Goal: Answer question/provide support: Share knowledge or assist other users

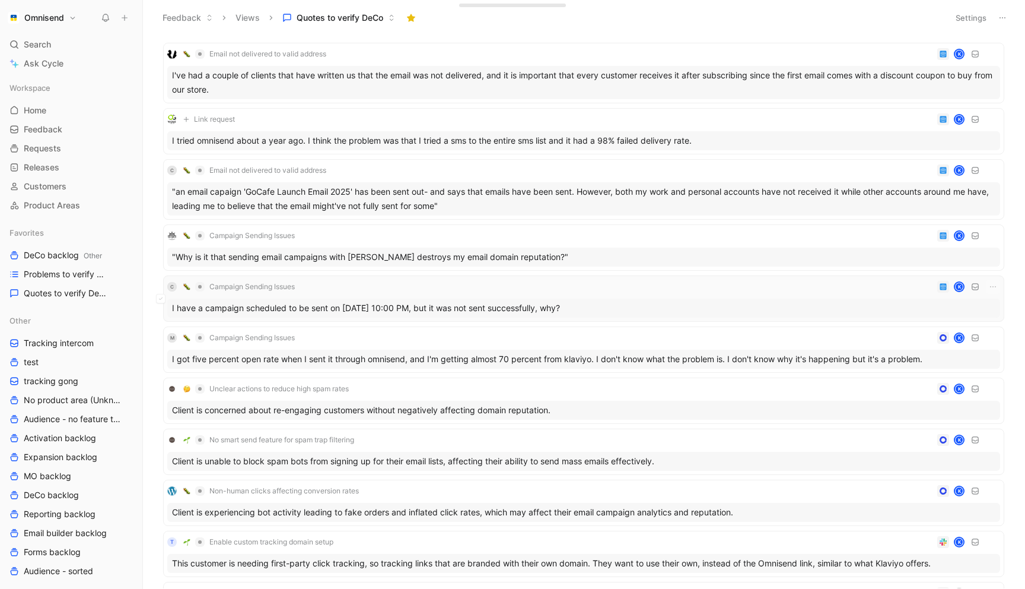
scroll to position [80, 0]
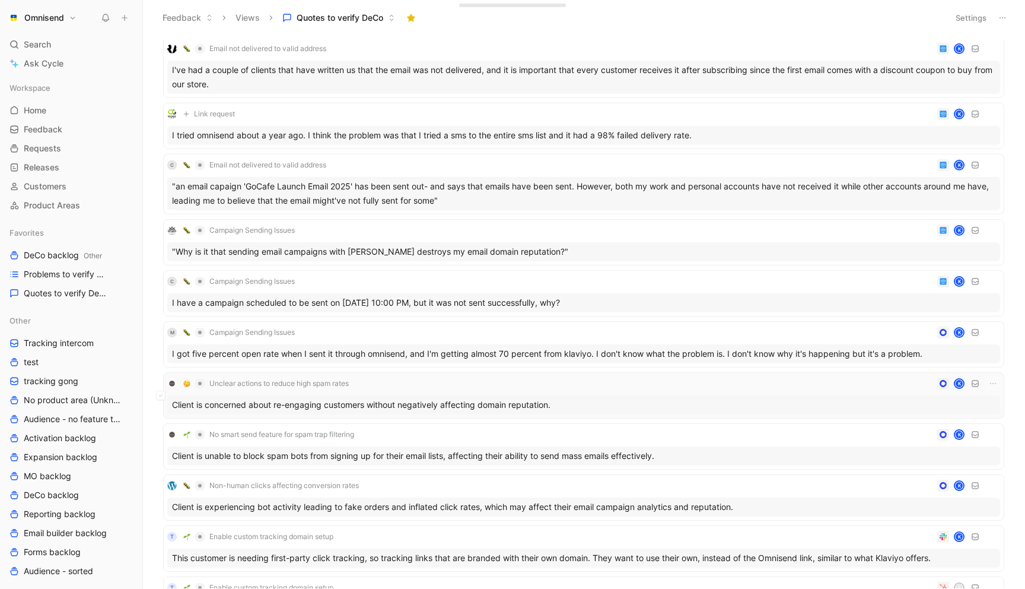
click at [405, 379] on div "Unclear actions to reduce high spam rates K" at bounding box center [583, 383] width 833 height 14
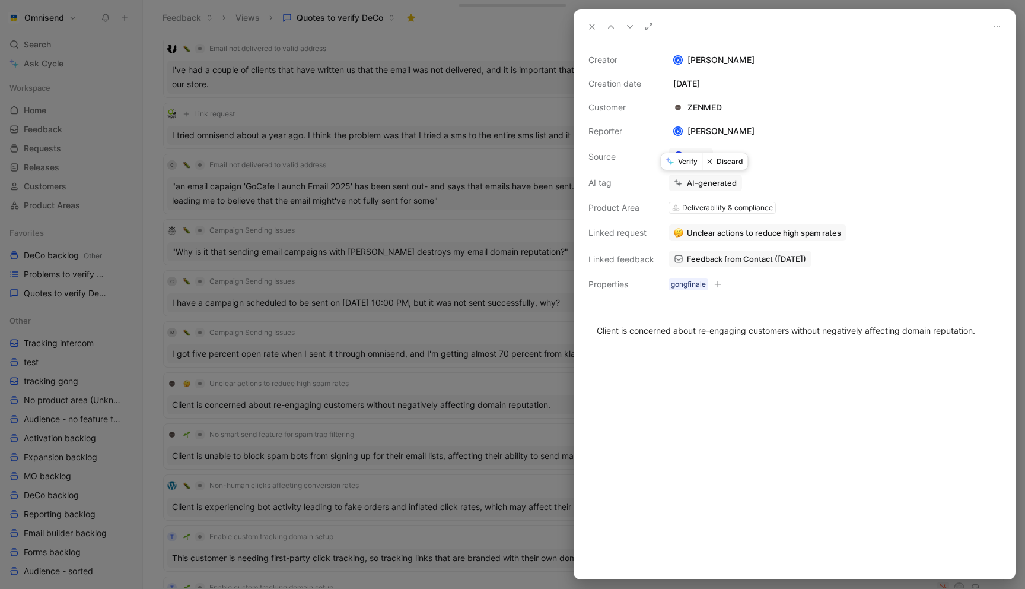
click at [682, 161] on button "Verify" at bounding box center [682, 161] width 41 height 17
click at [398, 323] on div at bounding box center [512, 294] width 1025 height 589
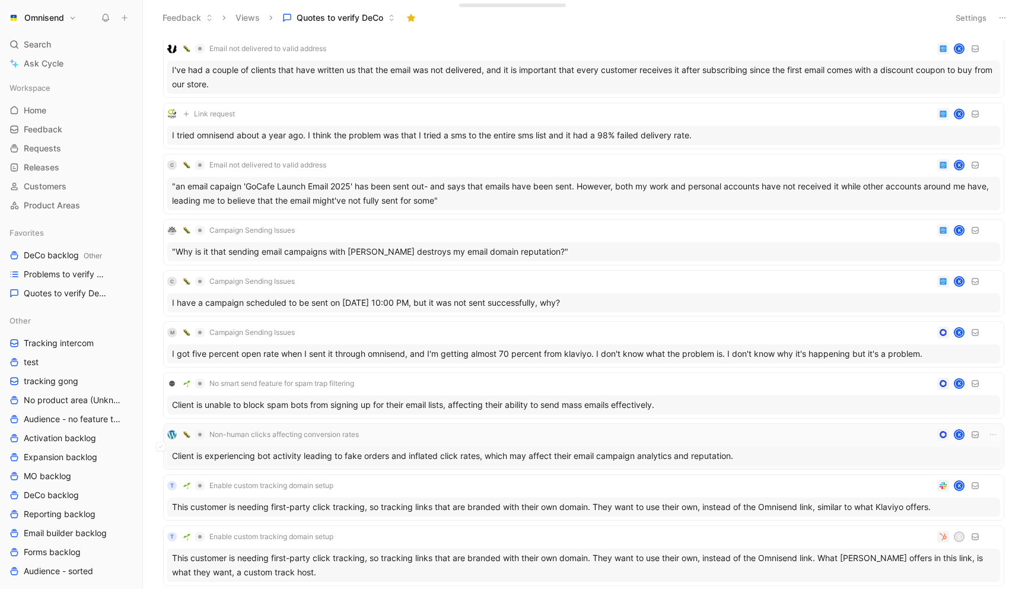
click at [354, 439] on span "Non-human clicks affecting conversion rates" at bounding box center [284, 434] width 150 height 9
click at [577, 439] on div "Non-human clicks affecting conversion rates K" at bounding box center [583, 434] width 833 height 14
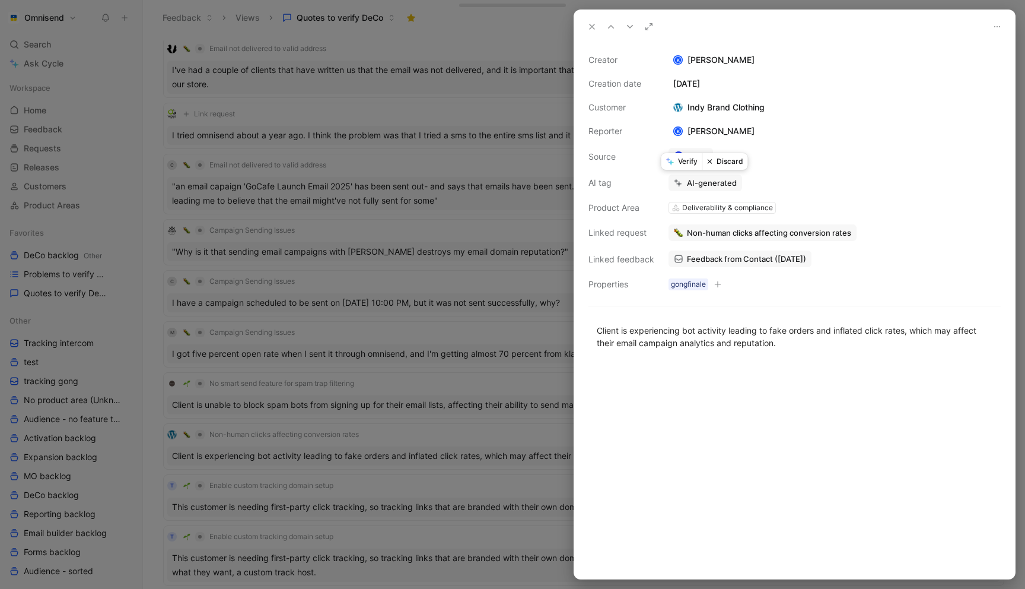
click at [676, 160] on button "Verify" at bounding box center [682, 161] width 41 height 17
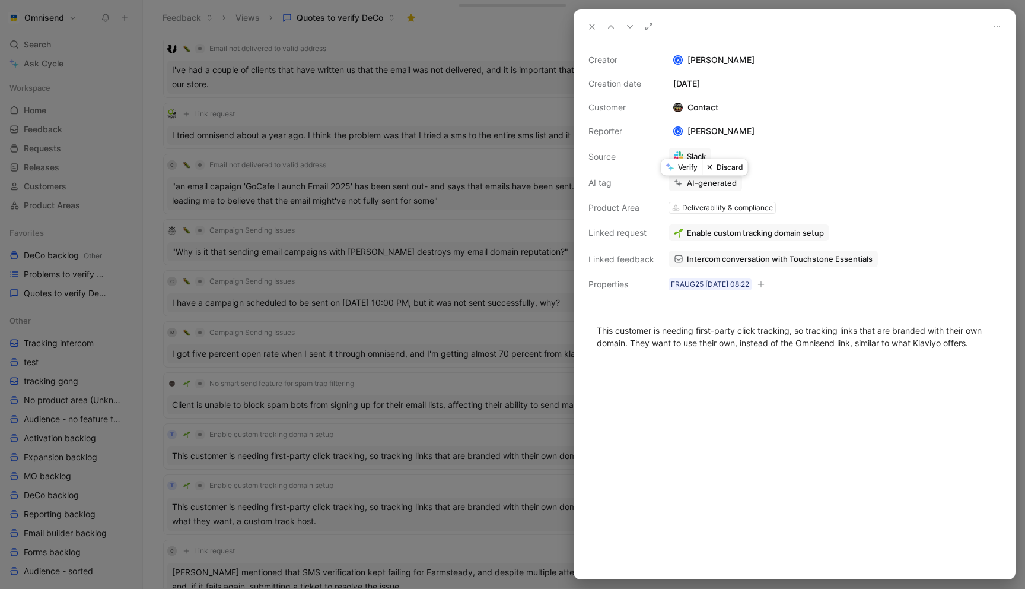
click at [493, 259] on div at bounding box center [512, 294] width 1025 height 589
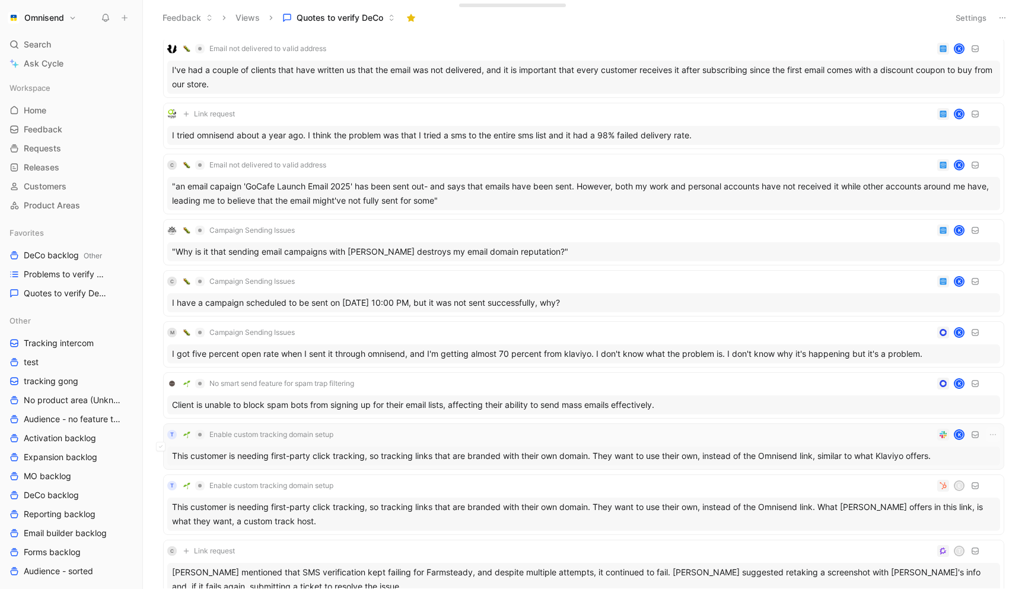
click at [497, 433] on div "T Enable custom tracking domain setup K" at bounding box center [583, 434] width 833 height 14
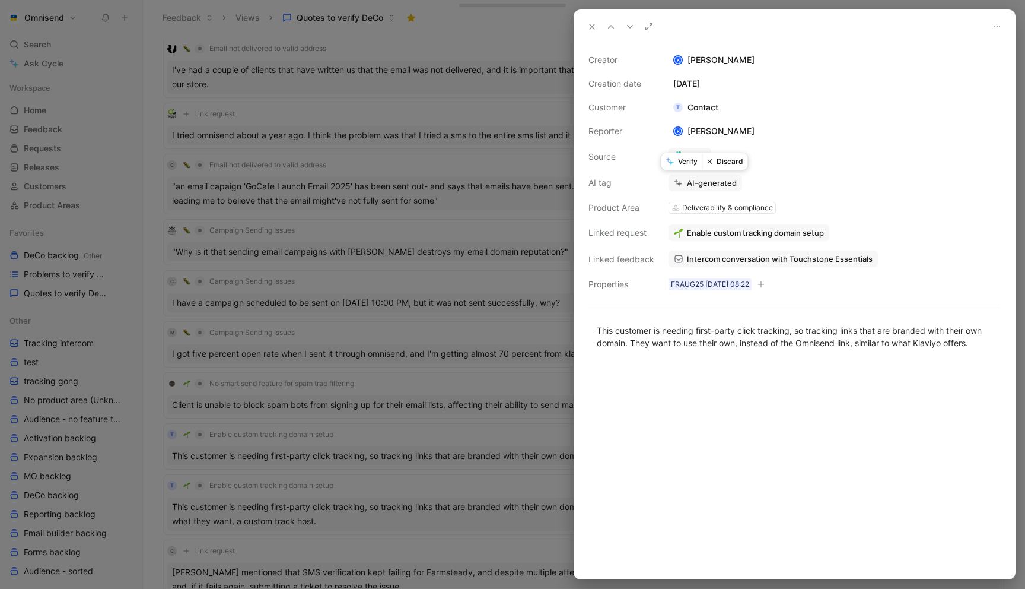
click at [730, 163] on button "Discard" at bounding box center [726, 161] width 46 height 17
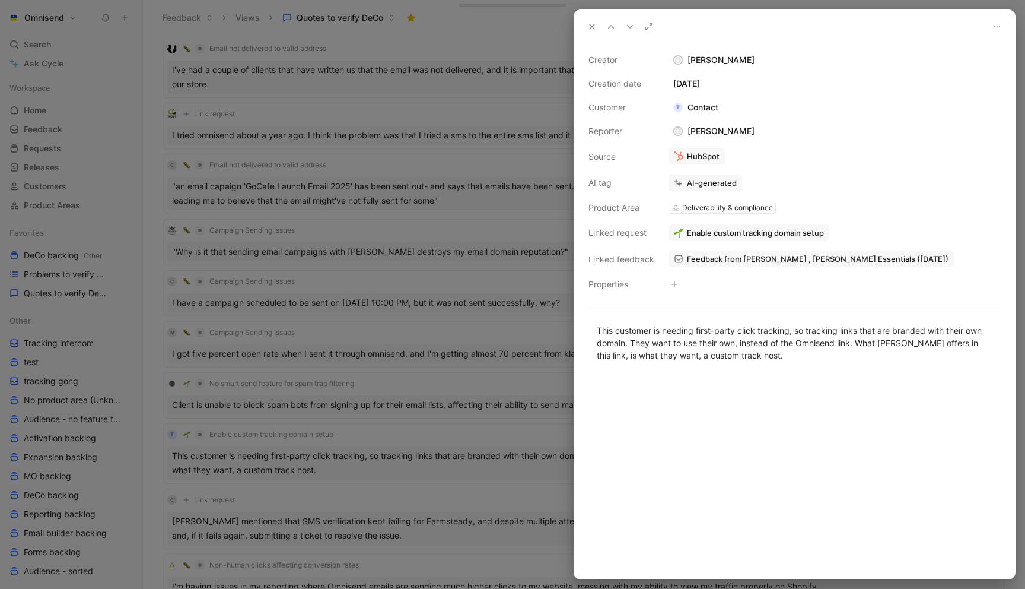
click at [536, 222] on div at bounding box center [512, 294] width 1025 height 589
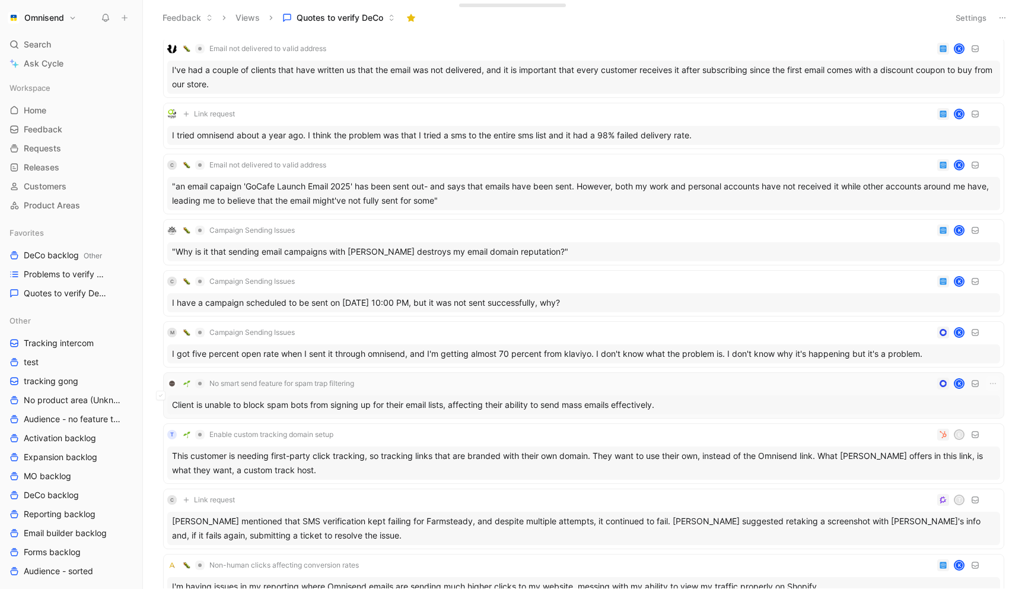
click at [518, 377] on div "No smart send feature for spam trap filtering K" at bounding box center [583, 383] width 833 height 14
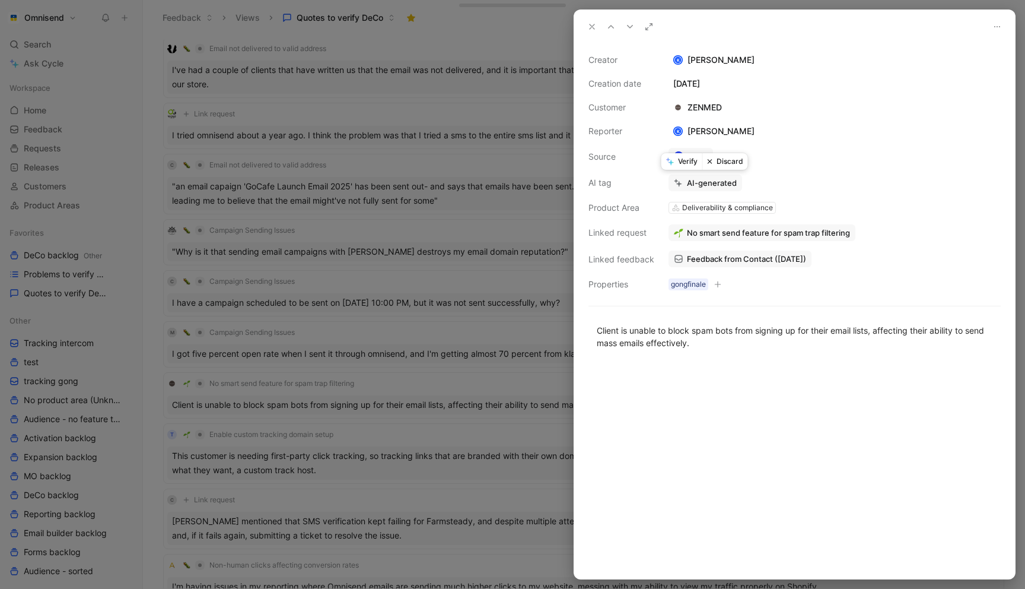
click at [678, 164] on button "Verify" at bounding box center [682, 161] width 41 height 17
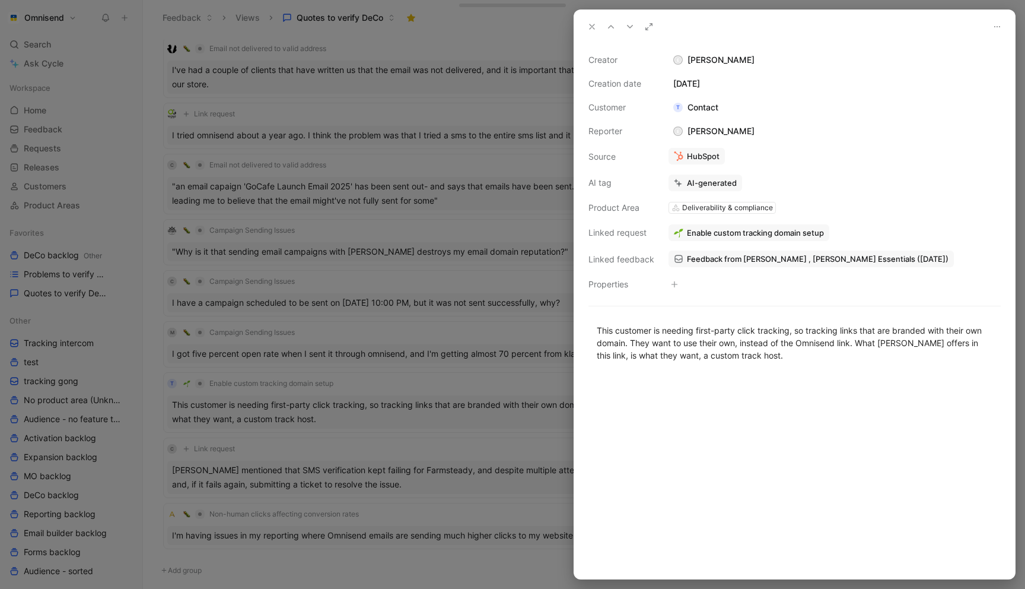
click at [504, 217] on div at bounding box center [512, 294] width 1025 height 589
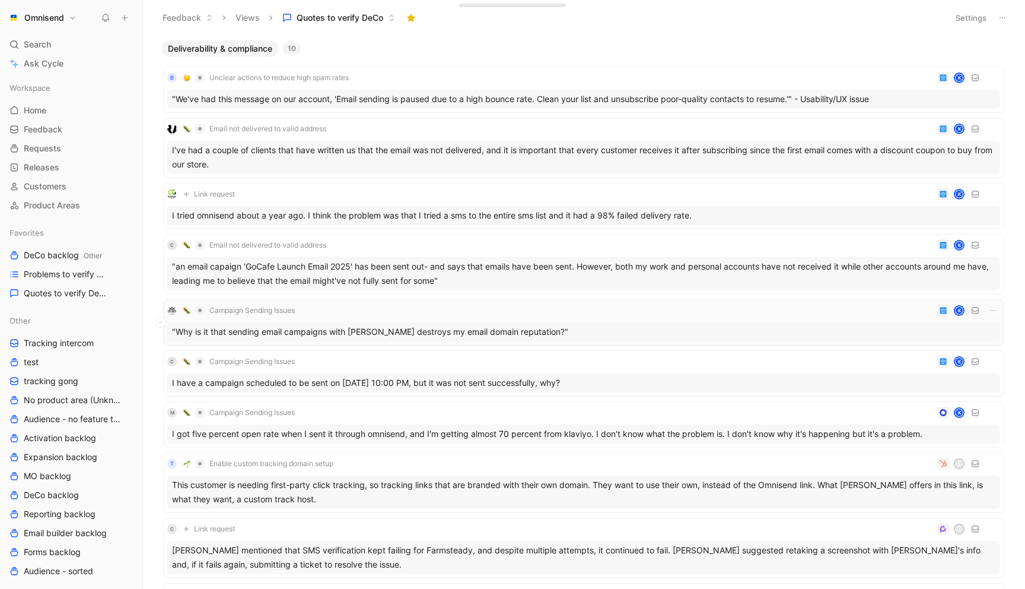
click at [573, 300] on div "Campaign Sending Issues K "Why is it that sending email campaigns with [PERSON_…" at bounding box center [583, 322] width 841 height 46
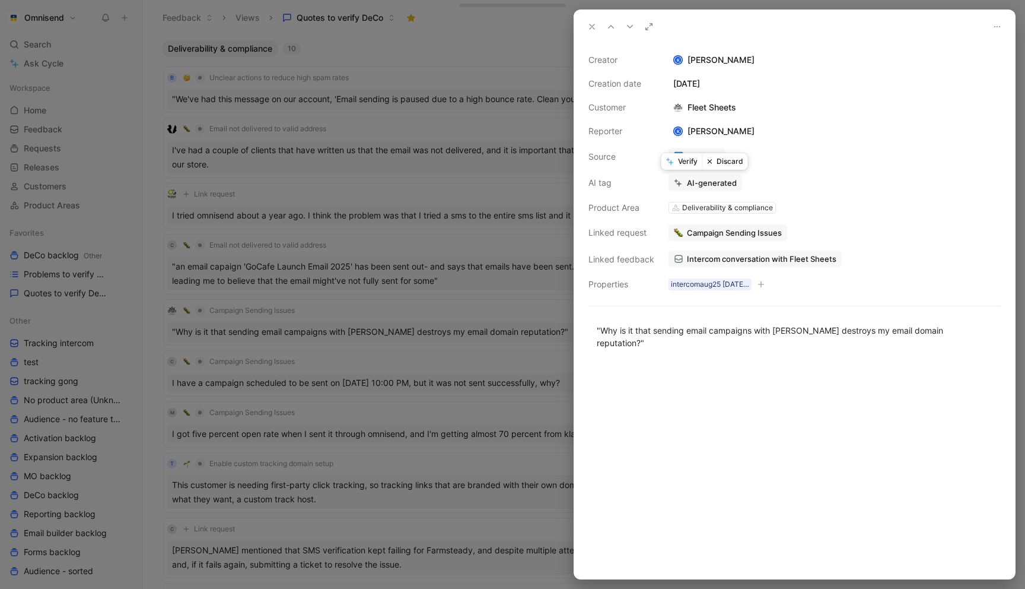
click at [730, 163] on button "Discard" at bounding box center [726, 161] width 46 height 17
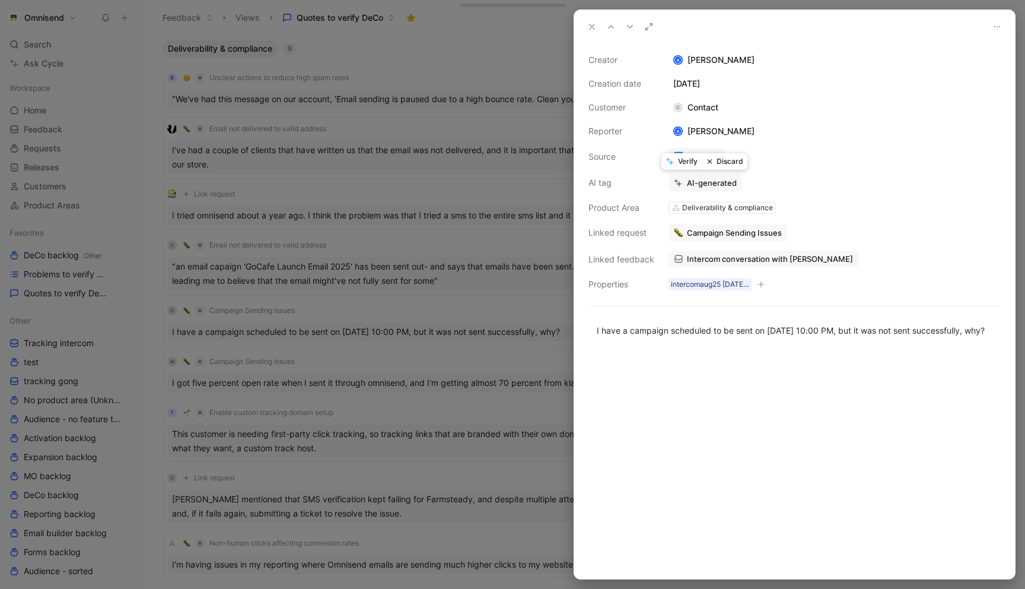
click at [507, 227] on div at bounding box center [512, 294] width 1025 height 589
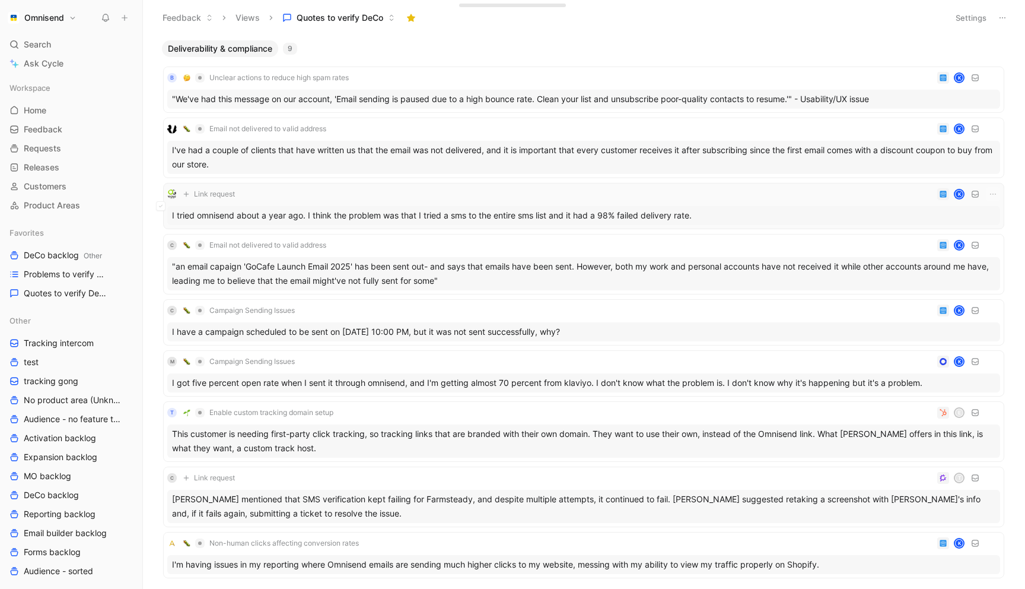
click at [532, 200] on div "Link request K" at bounding box center [583, 194] width 833 height 14
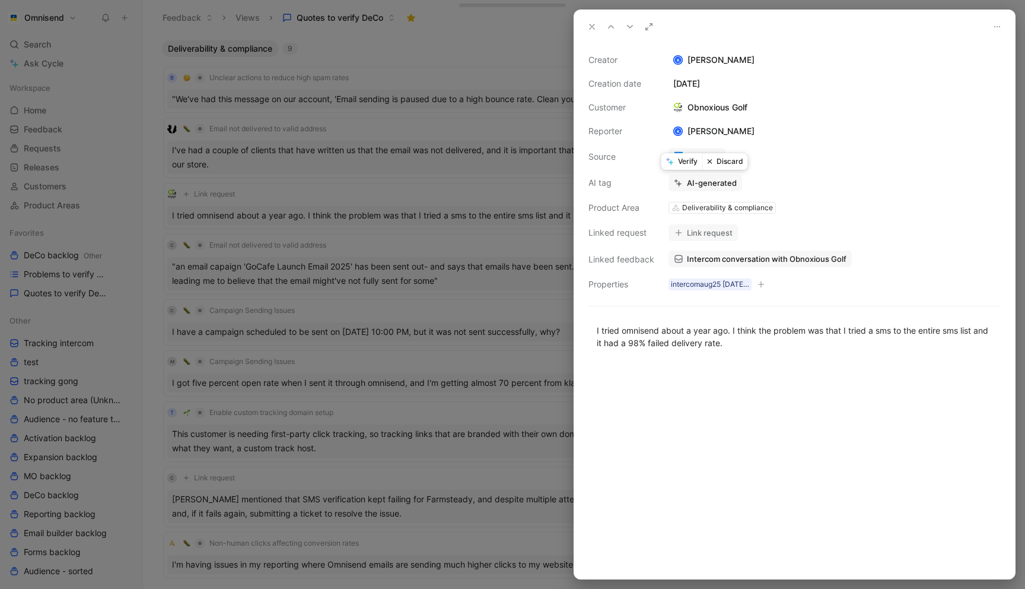
click at [727, 163] on button "Discard" at bounding box center [726, 161] width 46 height 17
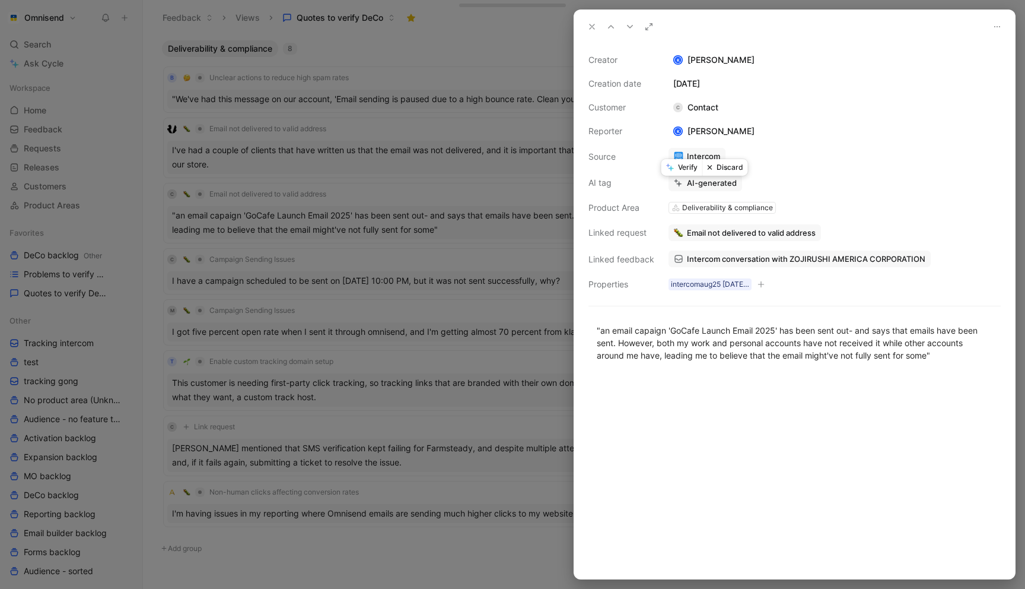
click at [557, 204] on div at bounding box center [512, 294] width 1025 height 589
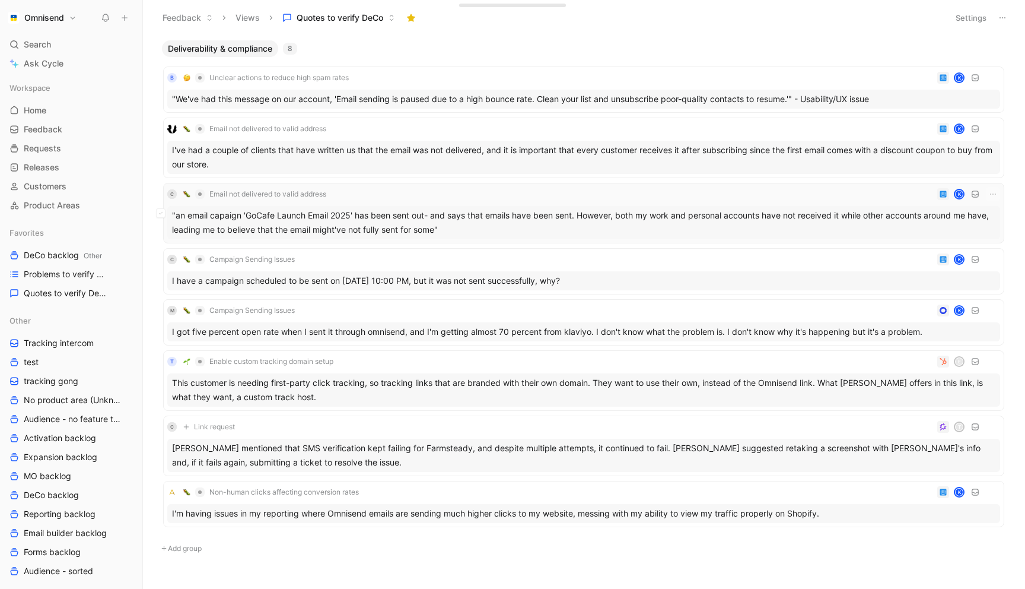
click at [535, 195] on div "C Email not delivered to valid address K" at bounding box center [583, 194] width 833 height 14
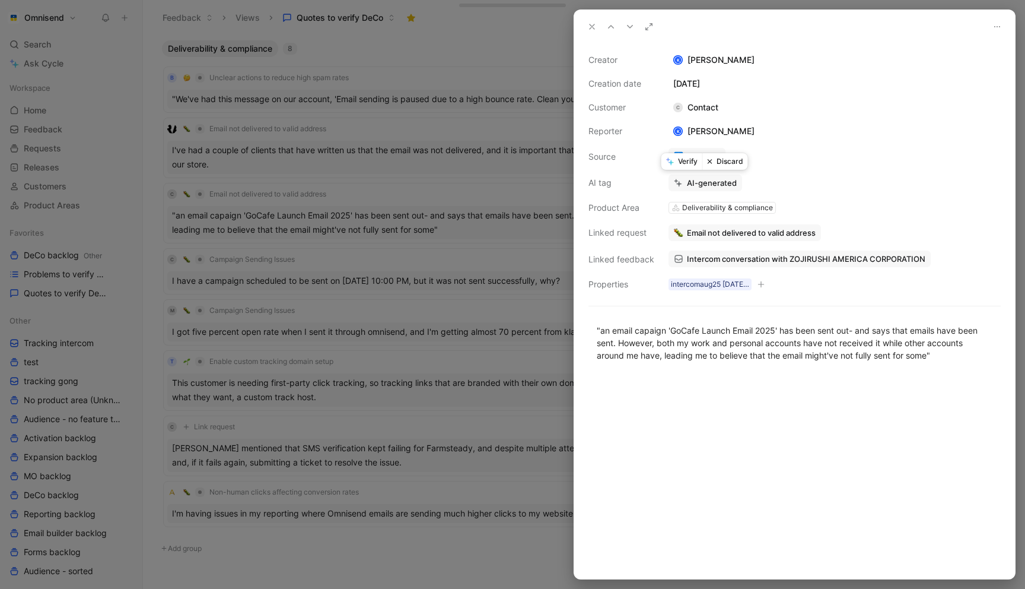
click at [689, 163] on button "Verify" at bounding box center [682, 161] width 41 height 17
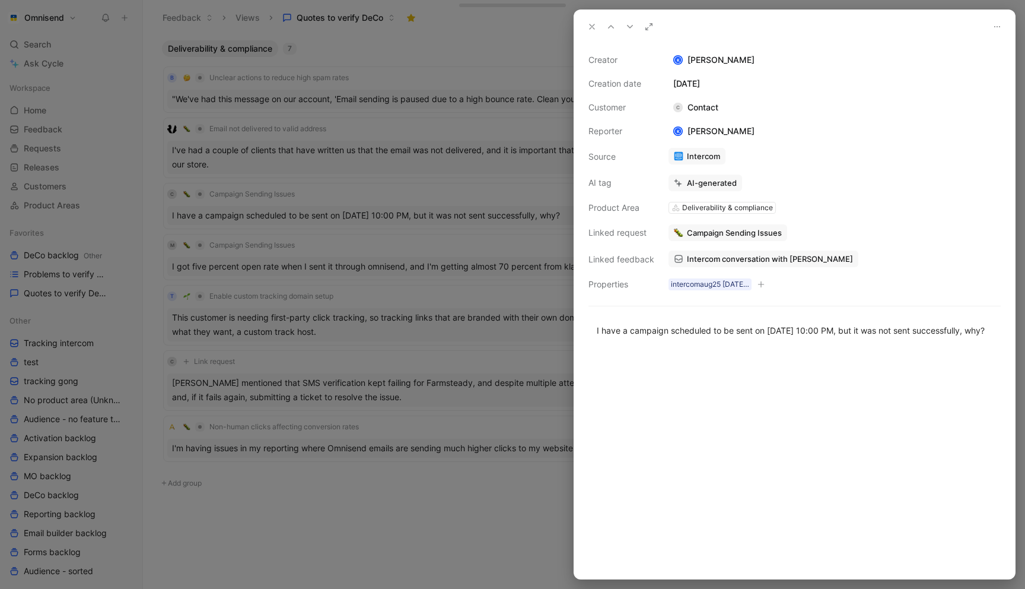
click at [525, 170] on div at bounding box center [512, 294] width 1025 height 589
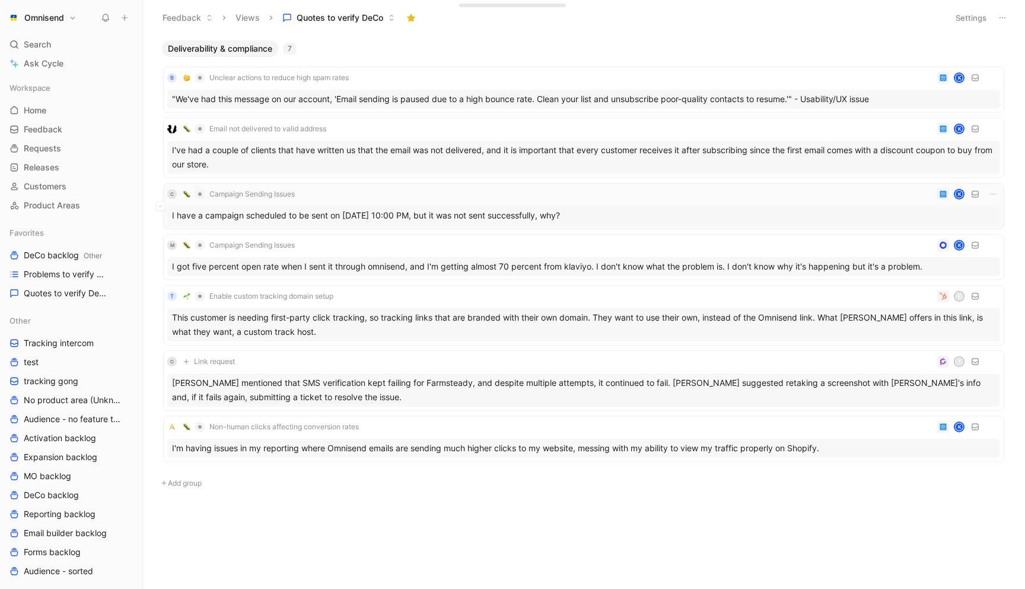
click at [551, 197] on div "C Campaign Sending Issues K" at bounding box center [583, 194] width 833 height 14
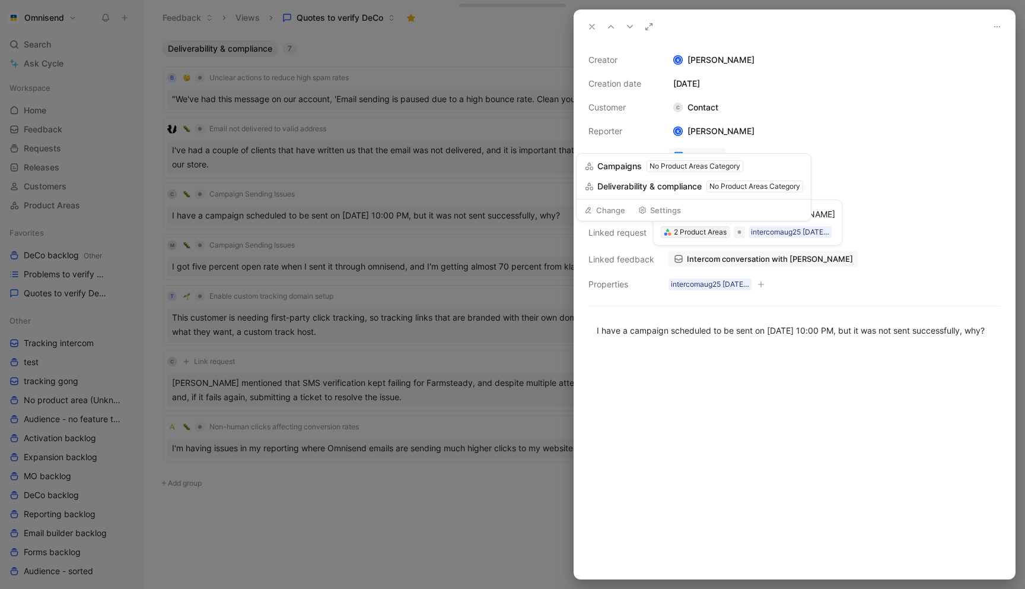
click at [703, 231] on div "2 Product Areas" at bounding box center [700, 232] width 53 height 12
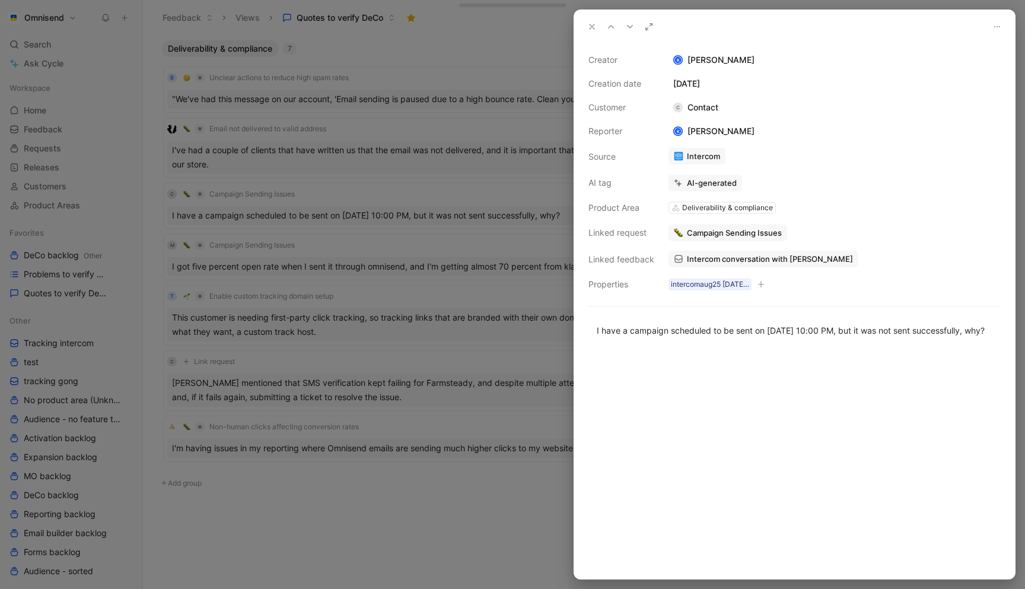
click at [622, 260] on div "Linked feedback" at bounding box center [622, 259] width 66 height 14
click at [741, 231] on div at bounding box center [740, 232] width 4 height 4
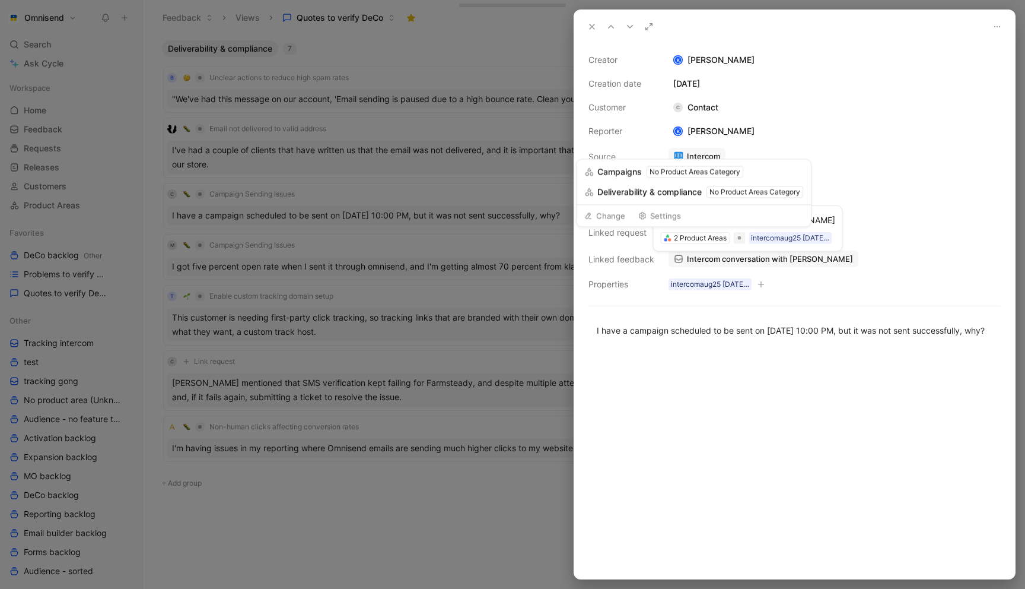
click at [711, 205] on div "Change Settings" at bounding box center [694, 216] width 234 height 22
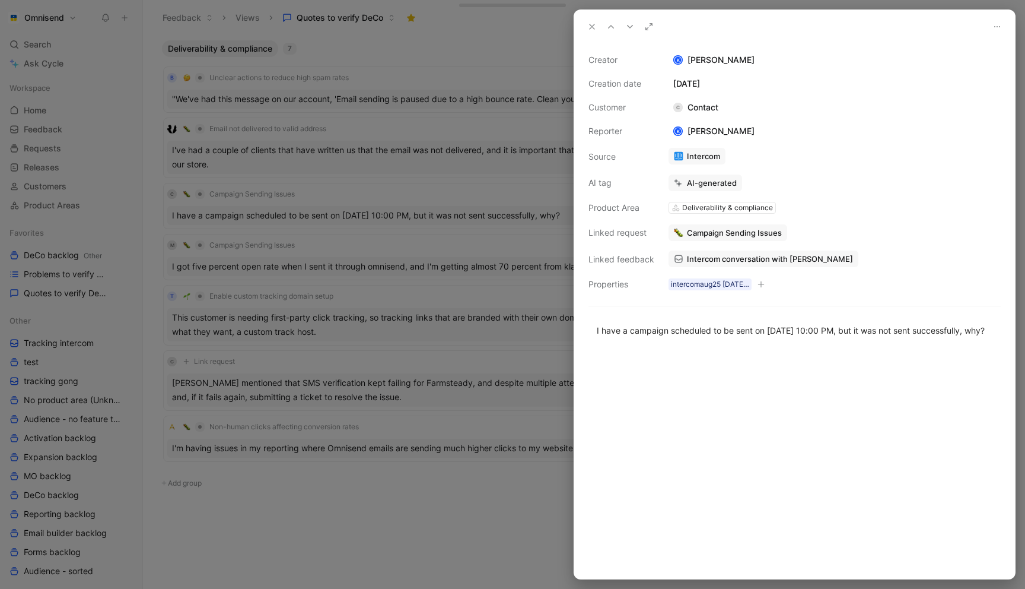
click at [442, 74] on div at bounding box center [512, 294] width 1025 height 589
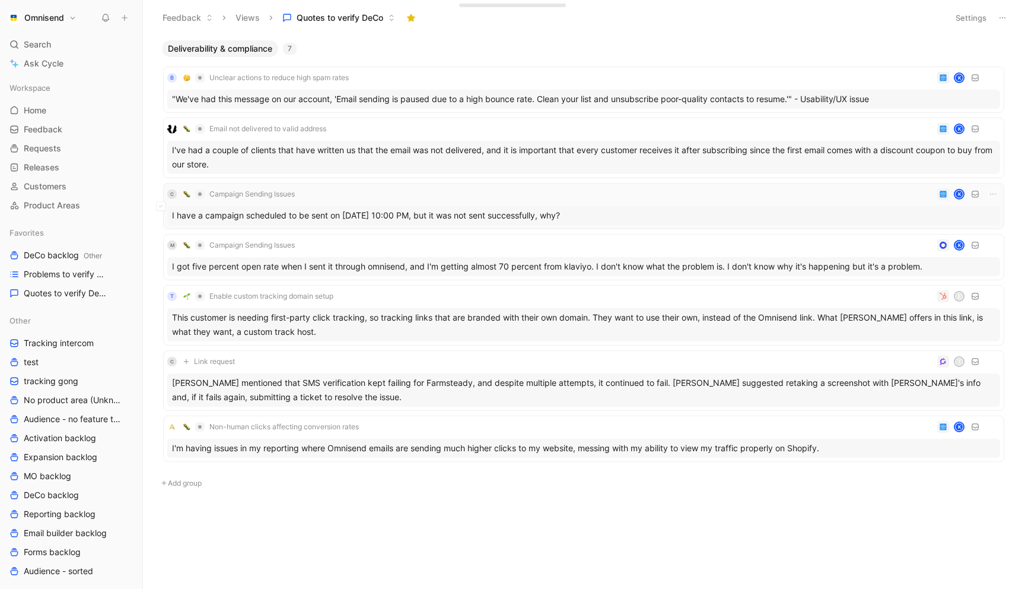
click at [455, 192] on div "C Campaign Sending Issues K" at bounding box center [583, 194] width 833 height 14
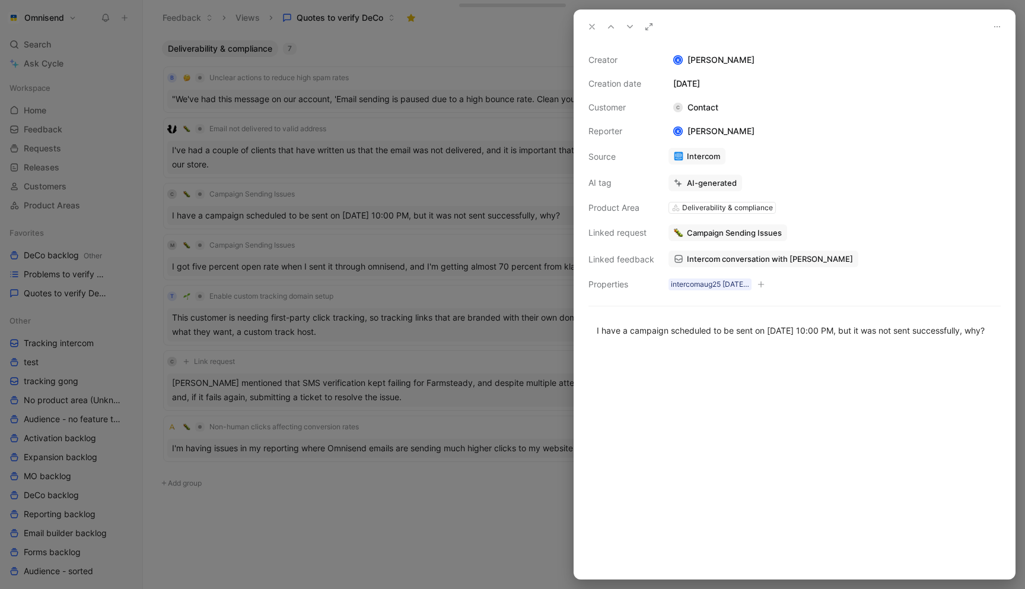
click at [996, 30] on icon at bounding box center [997, 26] width 9 height 9
click at [454, 30] on div at bounding box center [512, 294] width 1025 height 589
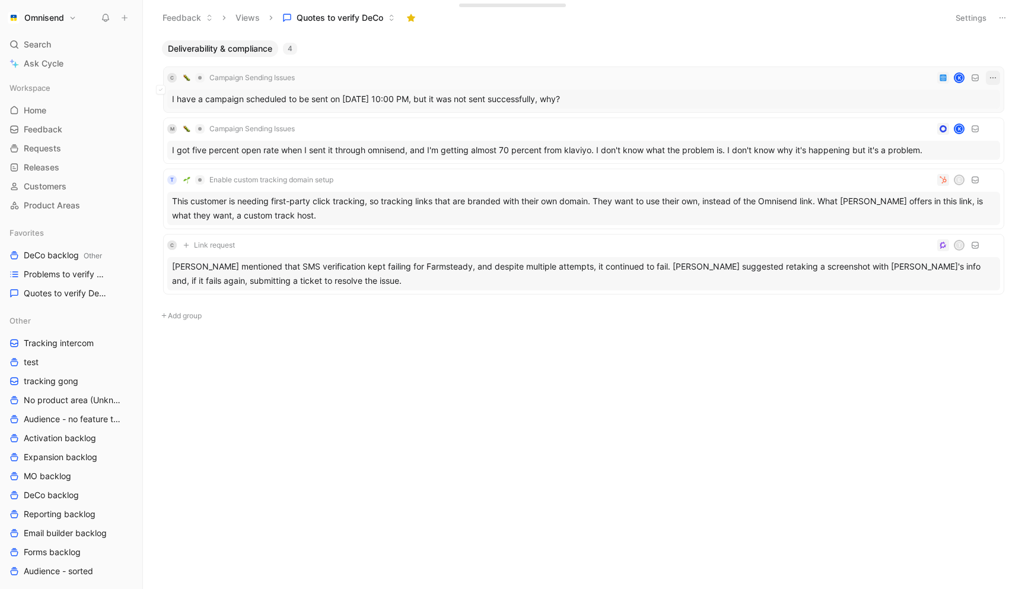
click at [993, 75] on icon "button" at bounding box center [993, 77] width 9 height 9
click at [950, 103] on div "Edit property" at bounding box center [941, 101] width 108 height 14
click at [161, 90] on icon at bounding box center [160, 89] width 5 height 5
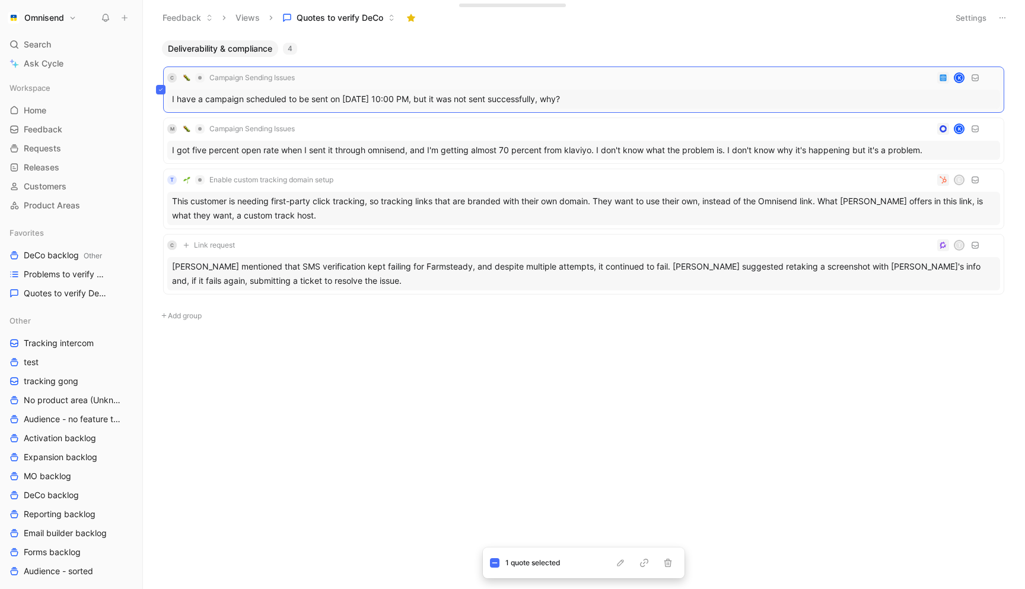
click at [161, 90] on icon at bounding box center [161, 89] width 4 height 2
click at [161, 90] on icon at bounding box center [160, 89] width 5 height 5
click at [643, 563] on icon "button" at bounding box center [644, 562] width 2 height 2
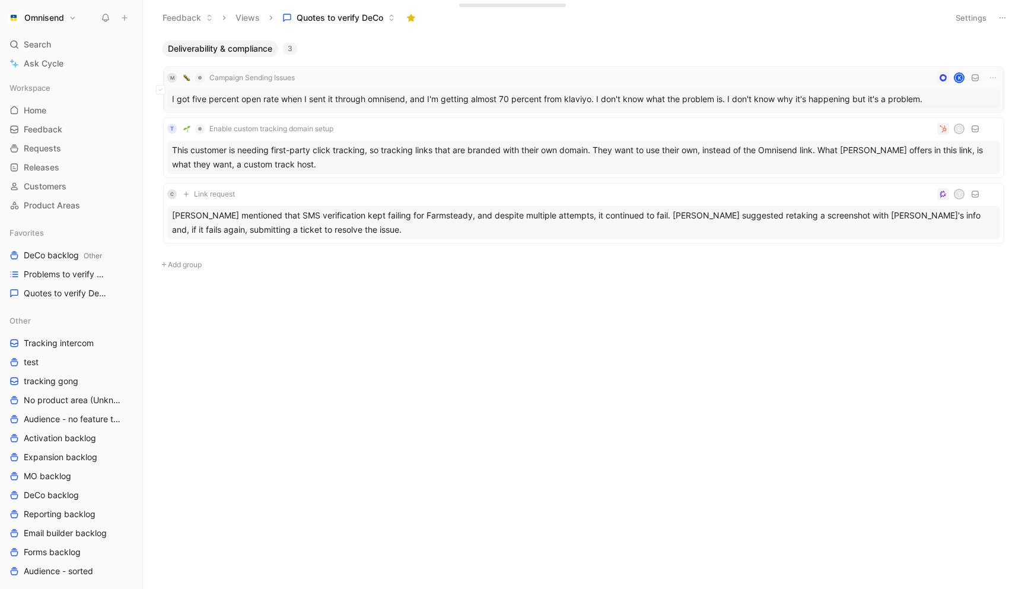
click at [405, 81] on div "M Campaign Sending Issues K" at bounding box center [583, 78] width 833 height 14
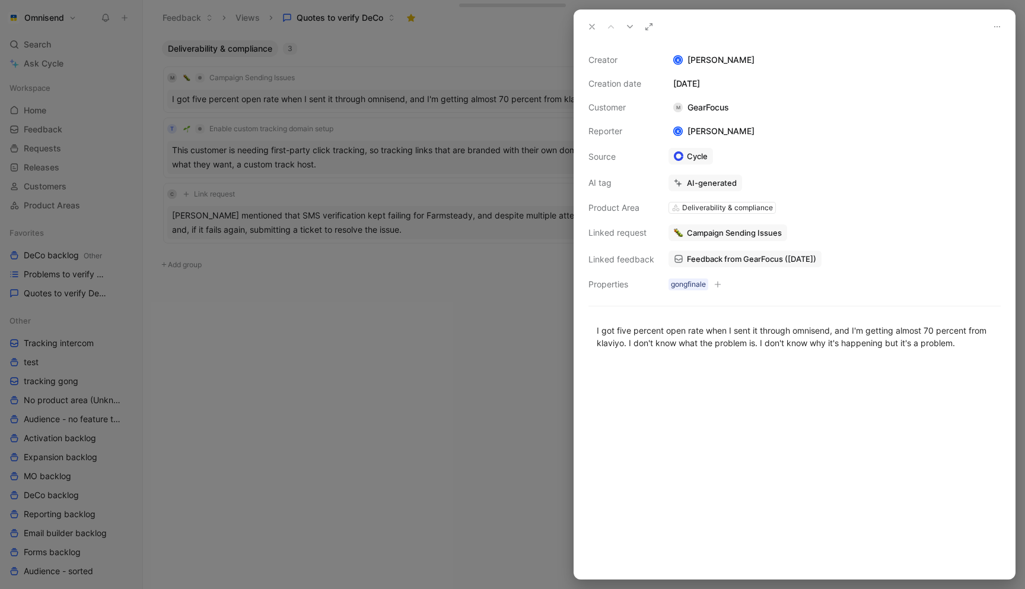
click at [696, 206] on div "Deliverability & compliance" at bounding box center [727, 208] width 91 height 12
click at [702, 230] on span "Campaign Sending Issues" at bounding box center [734, 232] width 95 height 11
click at [532, 256] on div at bounding box center [512, 294] width 1025 height 589
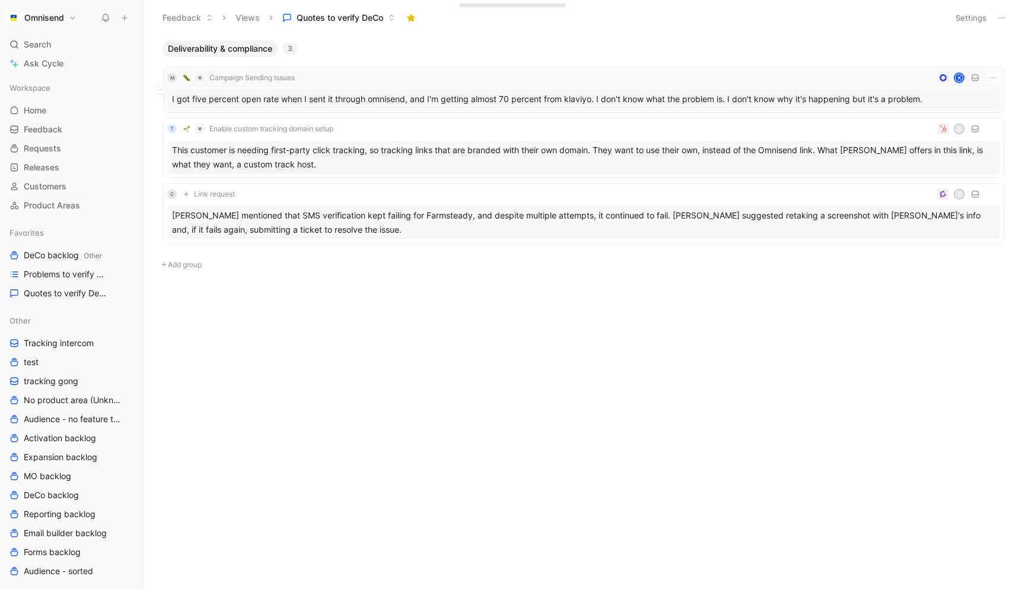
click at [689, 77] on div "M Campaign Sending Issues K" at bounding box center [583, 78] width 833 height 14
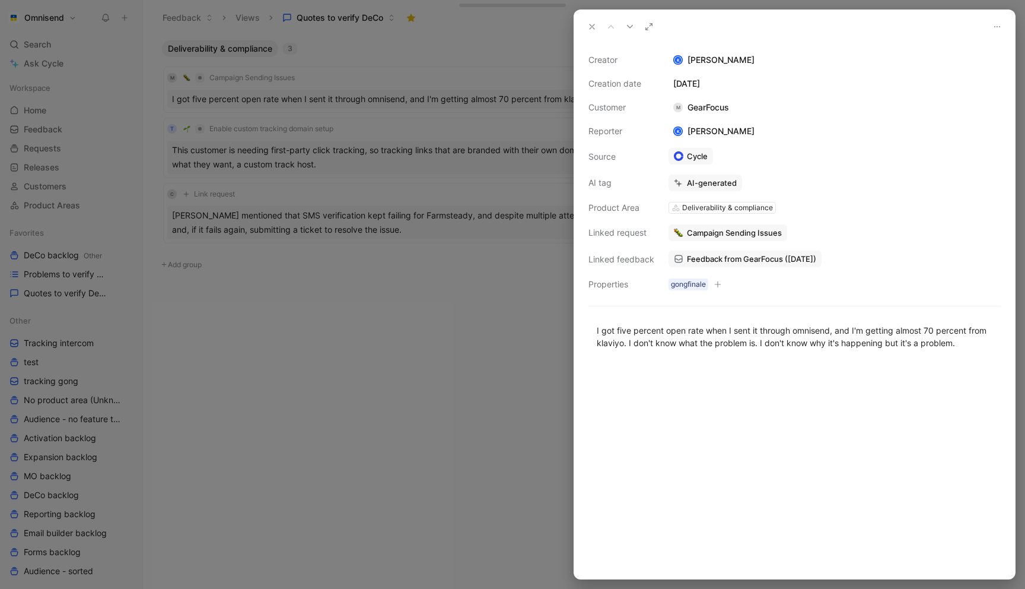
click at [441, 162] on div at bounding box center [512, 294] width 1025 height 589
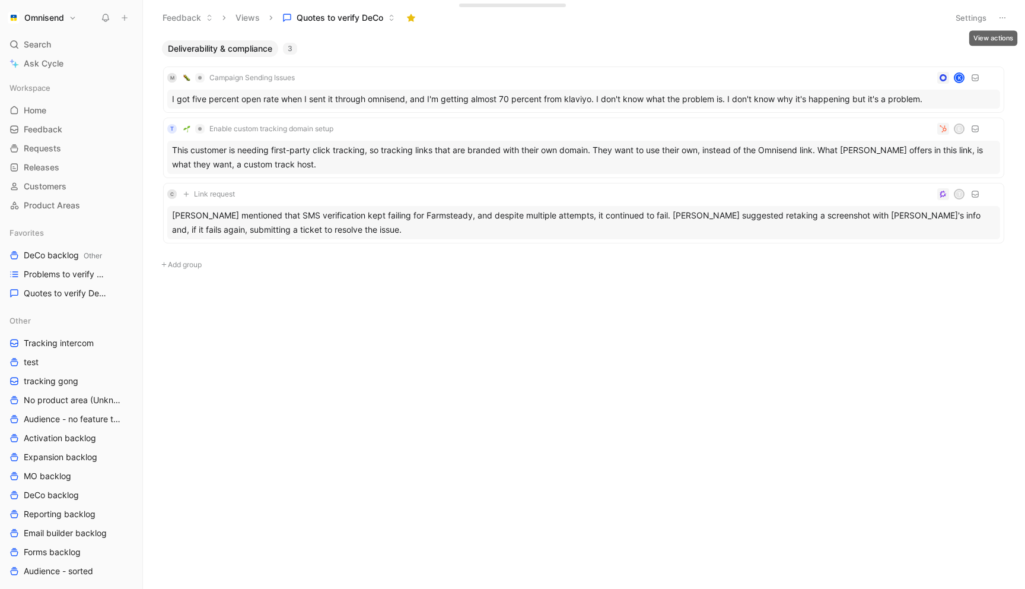
click at [999, 15] on icon at bounding box center [1002, 17] width 9 height 9
click at [992, 75] on icon "button" at bounding box center [993, 77] width 9 height 9
click at [163, 90] on icon at bounding box center [160, 89] width 5 height 5
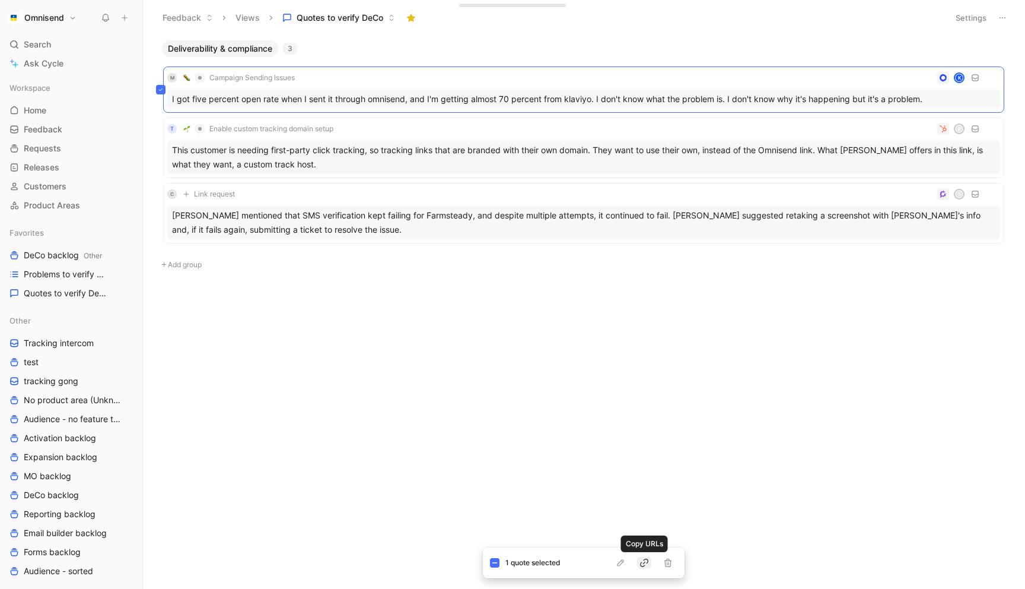
click at [649, 562] on icon "button" at bounding box center [644, 562] width 9 height 9
click at [415, 412] on div "Deliverability & compliance 3 M Campaign Sending Issues K I got five percent op…" at bounding box center [583, 314] width 865 height 548
click at [424, 126] on div "T Enable custom tracking domain setup E" at bounding box center [583, 129] width 833 height 14
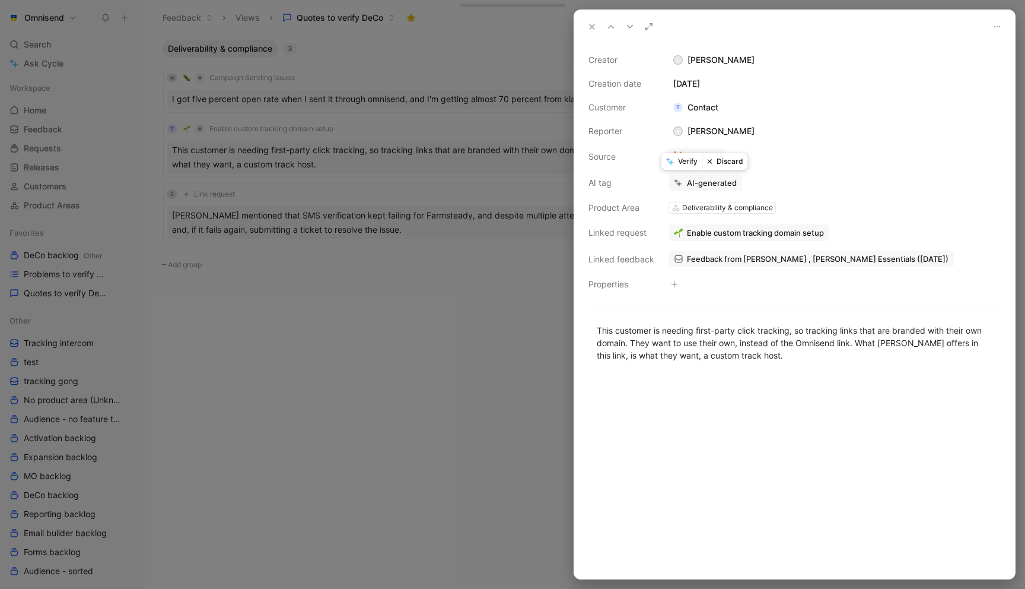
click at [689, 160] on button "Verify" at bounding box center [682, 161] width 41 height 17
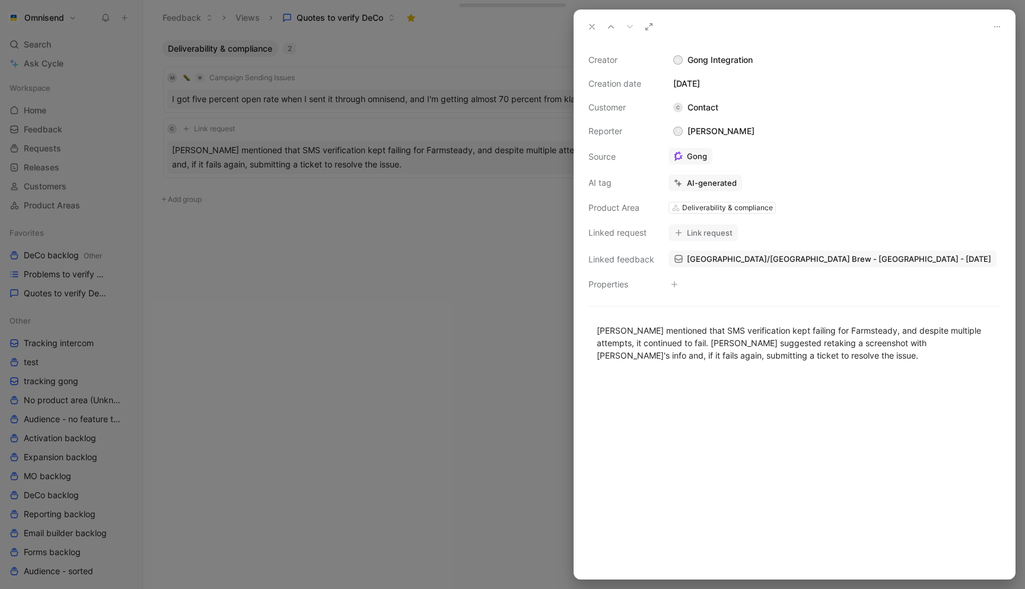
click at [307, 207] on div at bounding box center [512, 294] width 1025 height 589
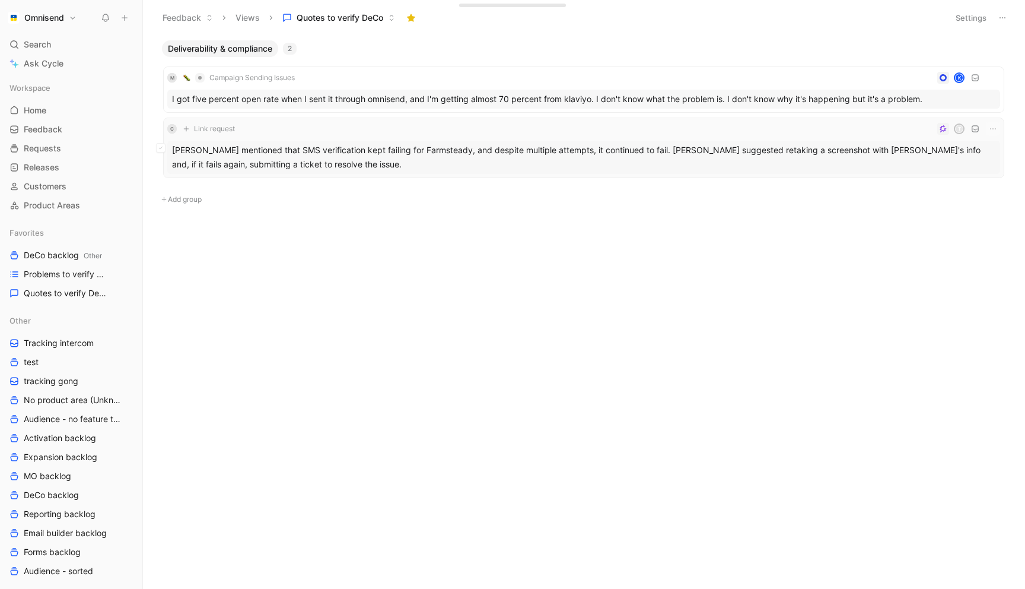
click at [279, 135] on div "C Link request T" at bounding box center [583, 129] width 833 height 14
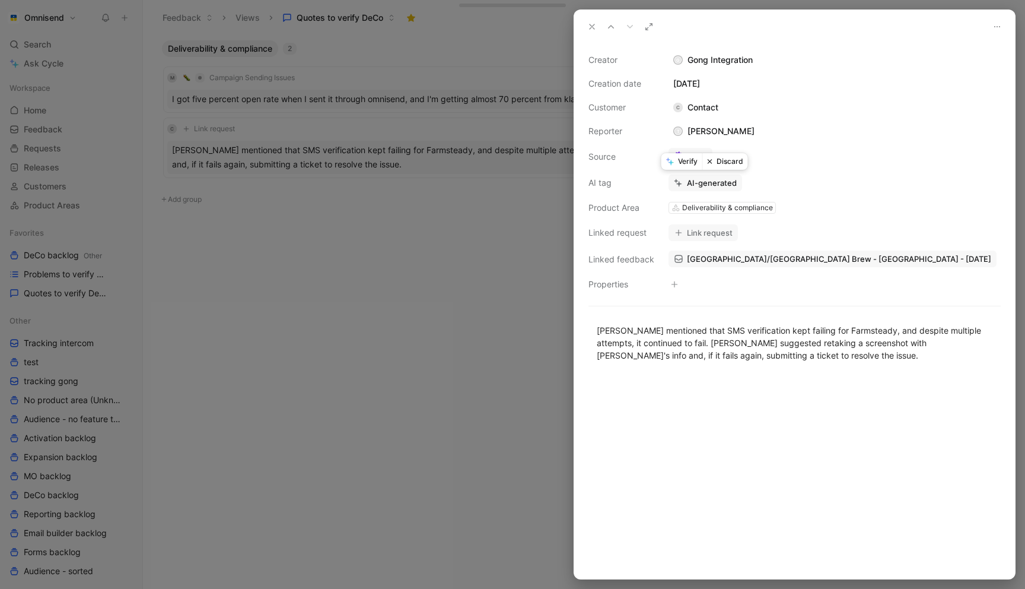
click at [723, 160] on button "Discard" at bounding box center [726, 161] width 46 height 17
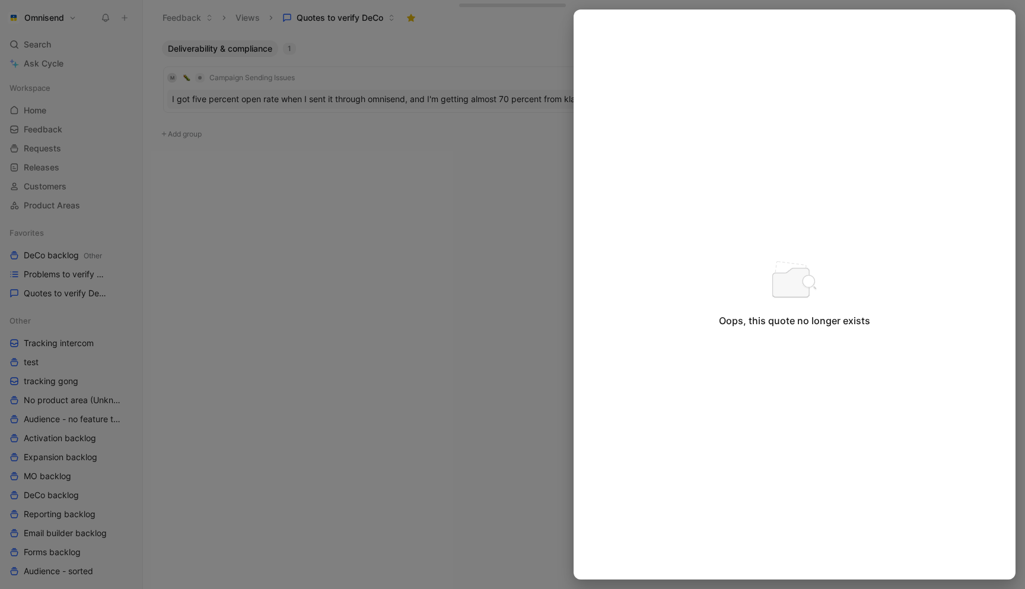
click at [420, 243] on div at bounding box center [512, 294] width 1025 height 589
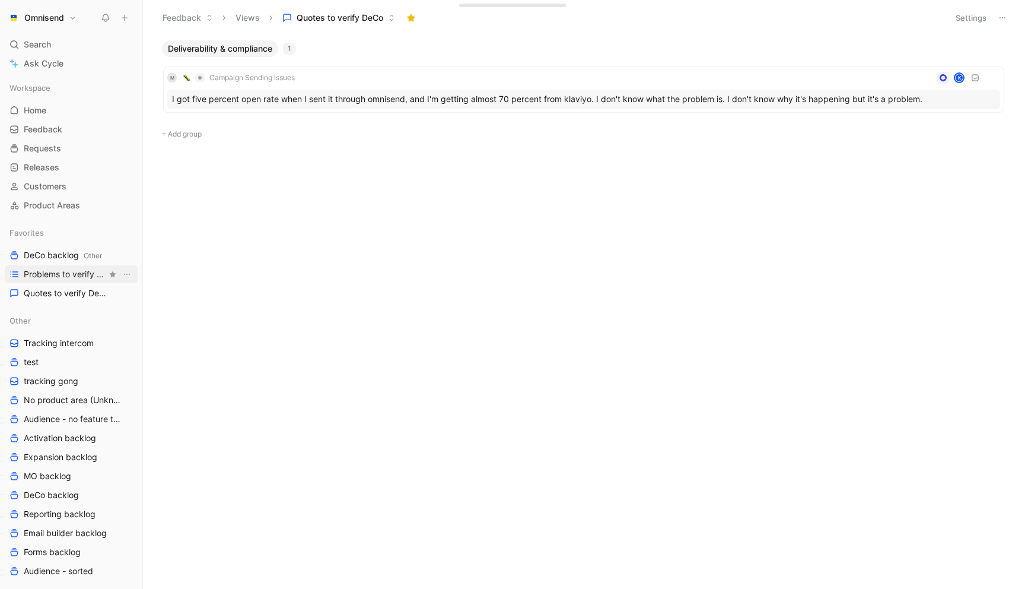
click at [50, 277] on span "Problems to verify DeCo" at bounding box center [65, 274] width 83 height 12
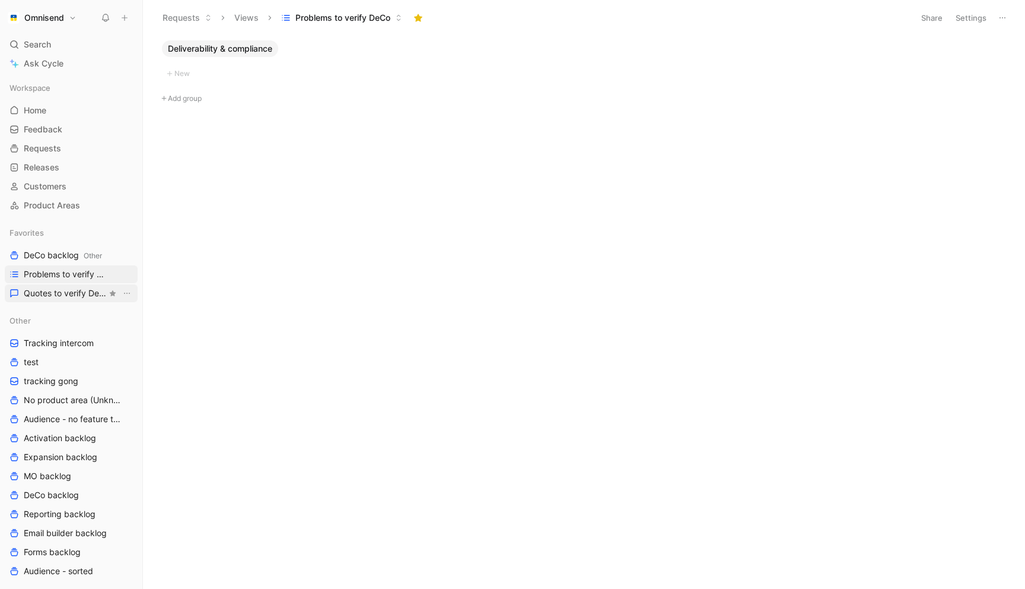
click at [46, 290] on span "Quotes to verify DeCo" at bounding box center [65, 293] width 83 height 12
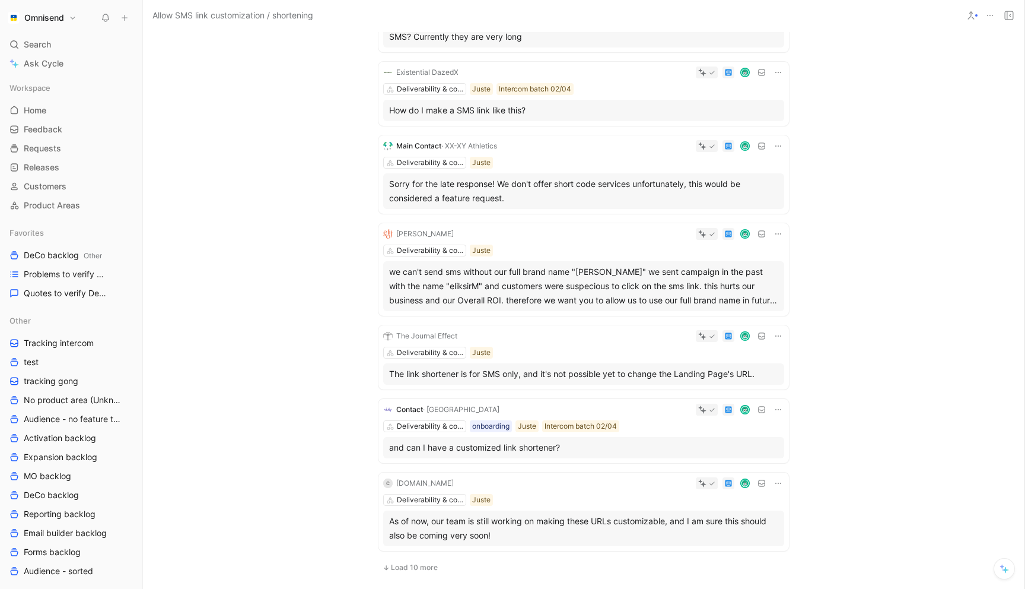
scroll to position [580, 0]
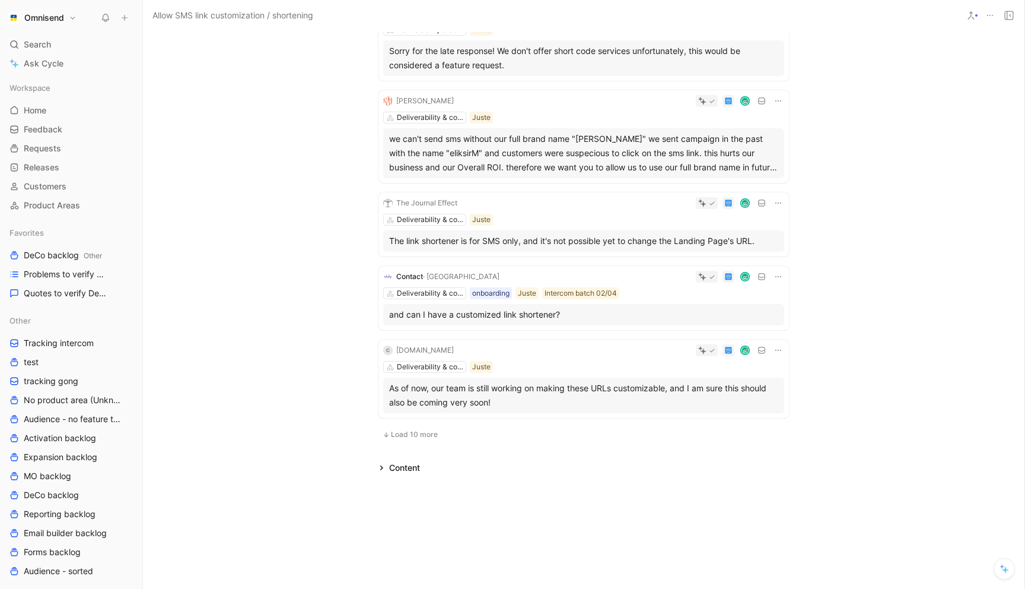
click at [424, 433] on span "Load 10 more" at bounding box center [414, 434] width 47 height 9
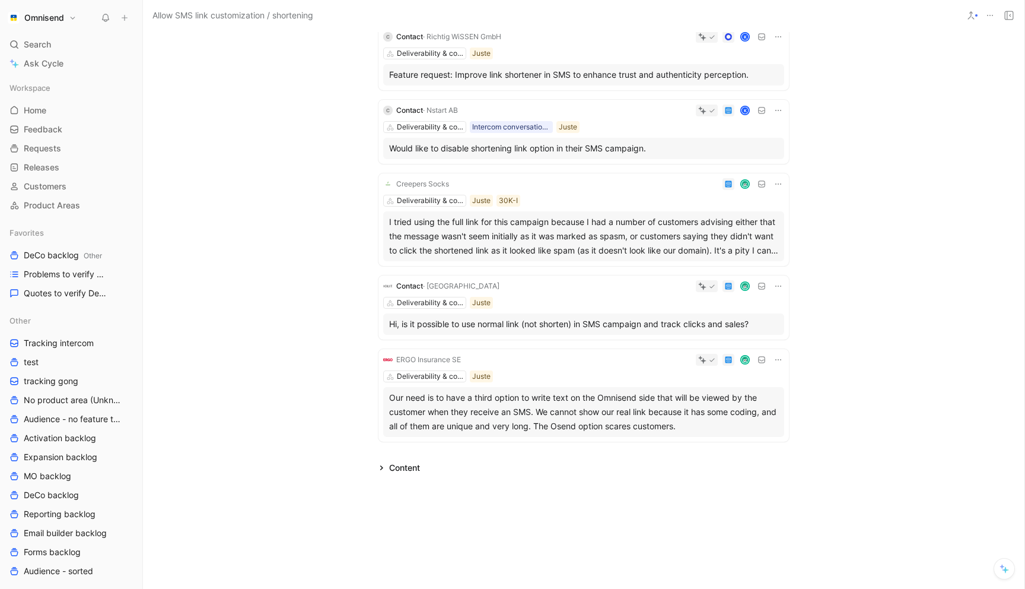
scroll to position [0, 0]
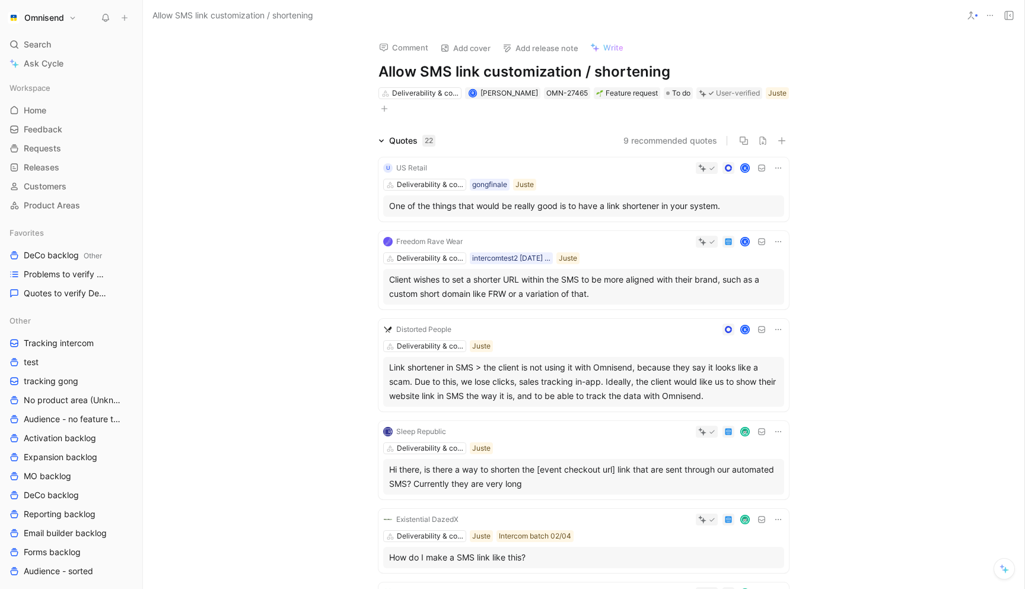
click at [467, 164] on div "K" at bounding box center [608, 168] width 352 height 12
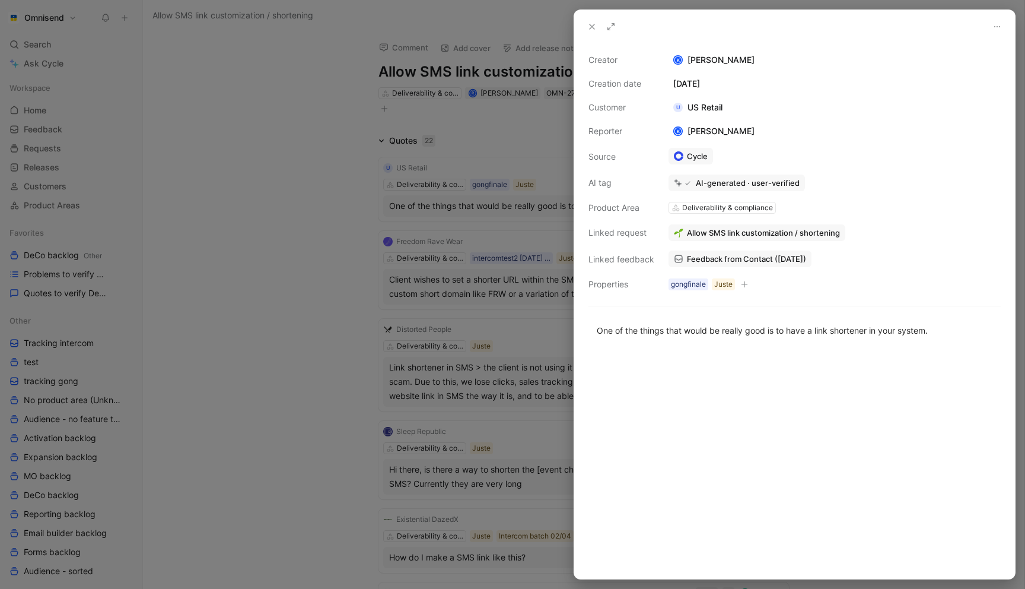
click at [360, 171] on div at bounding box center [512, 294] width 1025 height 589
